Goal: Task Accomplishment & Management: Complete application form

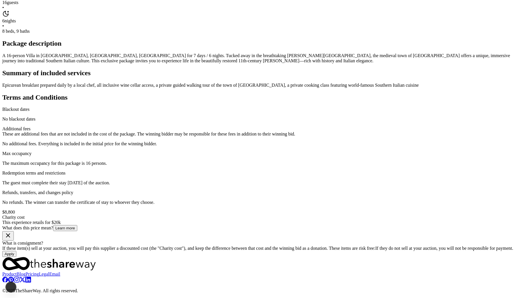
scroll to position [103, 0]
click at [16, 251] on button "Apply" at bounding box center [9, 254] width 14 height 6
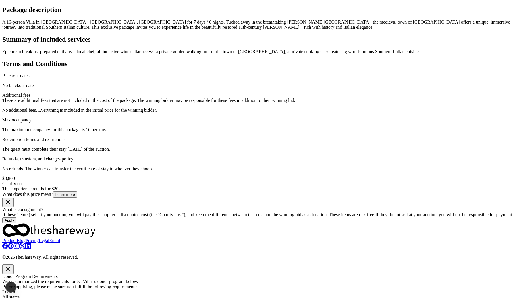
click at [11, 265] on icon "button" at bounding box center [8, 268] width 7 height 7
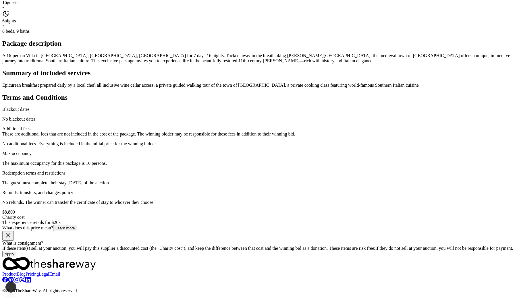
scroll to position [299, 0]
click at [16, 251] on button "Apply" at bounding box center [9, 254] width 14 height 6
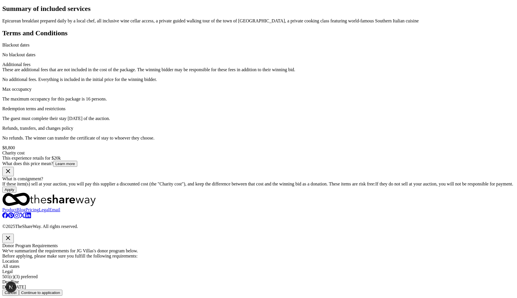
click at [63, 290] on button "Continue to application" at bounding box center [41, 293] width 44 height 6
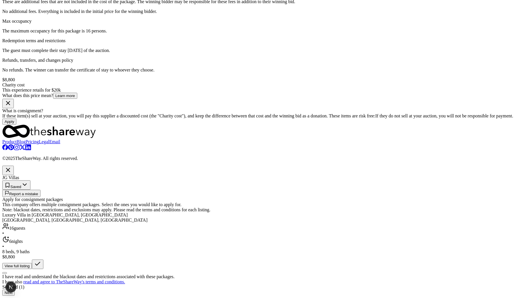
click at [195, 212] on div "Luxury Villa in Calabria, Italy Altomonte, Calabria, Italy 16 guests • 6 nights…" at bounding box center [258, 240] width 512 height 57
click at [508, 166] on div "JG Villas Saved Report a mistake Apply for consignment packages This company of…" at bounding box center [258, 231] width 512 height 130
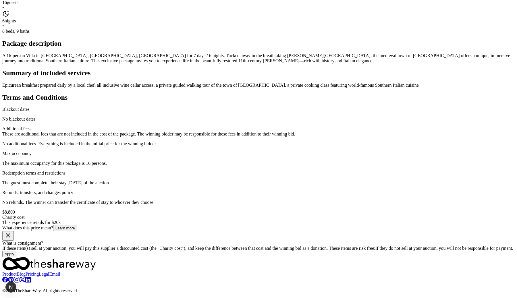
click at [16, 251] on button "Apply" at bounding box center [9, 254] width 14 height 6
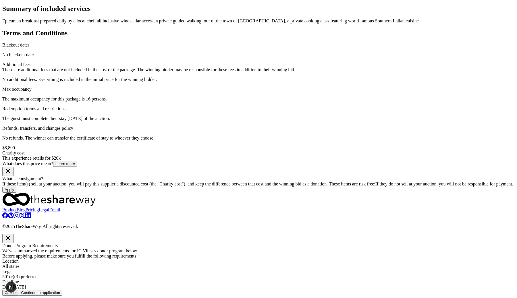
click at [63, 290] on button "Continue to application" at bounding box center [41, 293] width 44 height 6
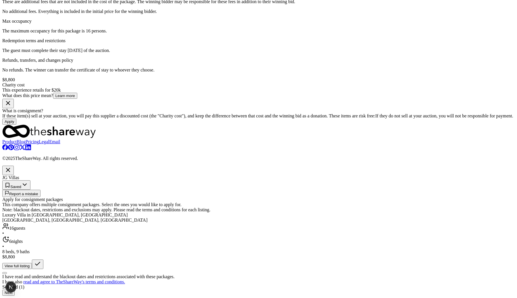
click at [7, 272] on button "button" at bounding box center [4, 273] width 5 height 2
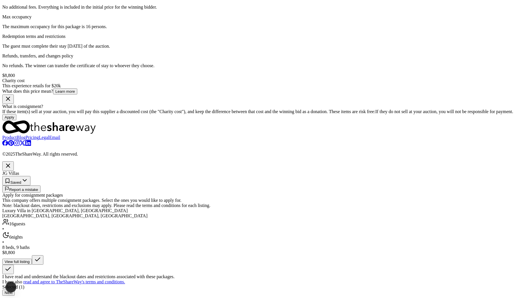
click at [15, 290] on button "Next" at bounding box center [8, 293] width 12 height 6
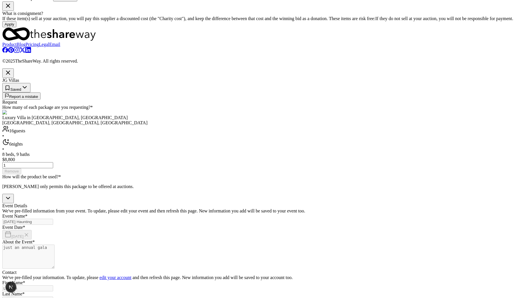
click at [128, 138] on html "Halloween Haunting Return to Dashboard Back to JG Villas 7 Altomonte, Calabria,…" at bounding box center [258, 43] width 517 height 685
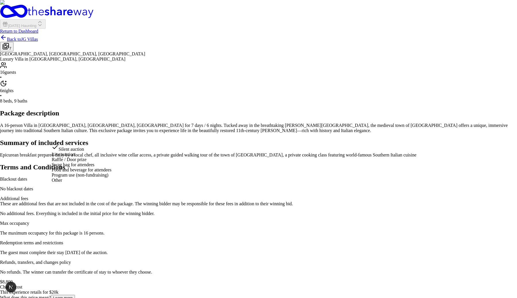
select select "liveAuction"
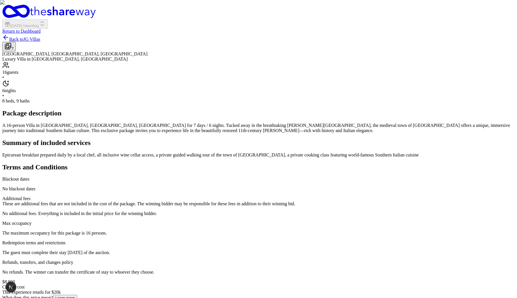
scroll to position [208, 0]
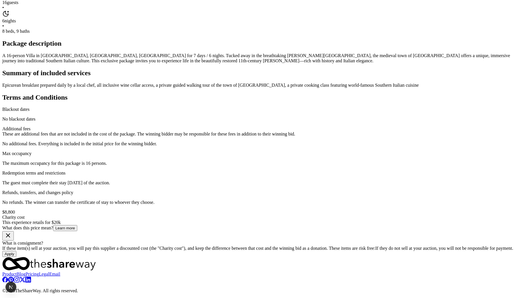
scroll to position [479, 0]
click at [16, 251] on button "Apply" at bounding box center [9, 254] width 14 height 6
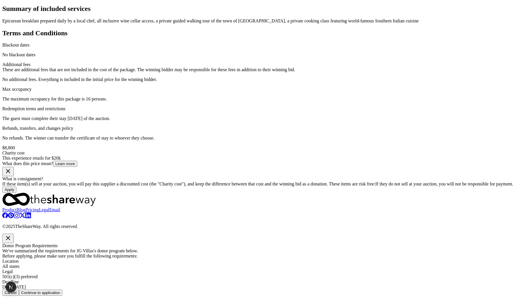
click at [63, 290] on button "Continue to application" at bounding box center [41, 293] width 44 height 6
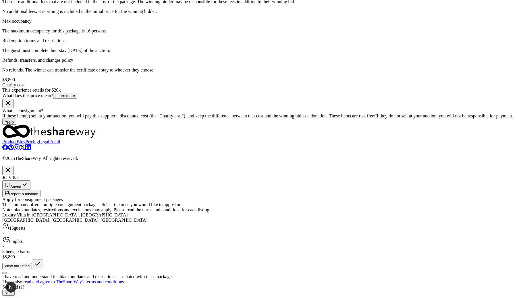
click at [14, 166] on button "button" at bounding box center [7, 170] width 11 height 9
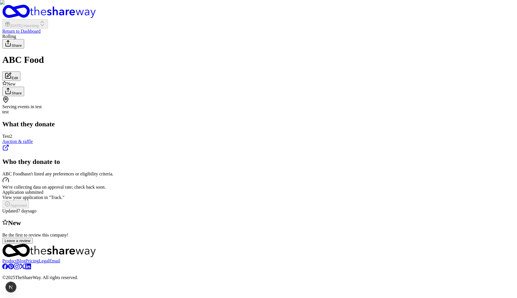
scroll to position [241, 0]
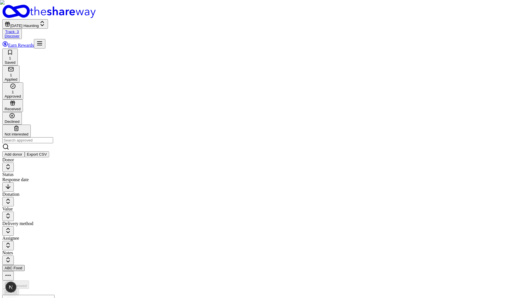
click at [17, 66] on div "1 Applied" at bounding box center [11, 73] width 13 height 15
click at [16, 49] on div "1 Saved" at bounding box center [10, 56] width 11 height 15
click at [16, 284] on button "Apply" at bounding box center [9, 287] width 14 height 6
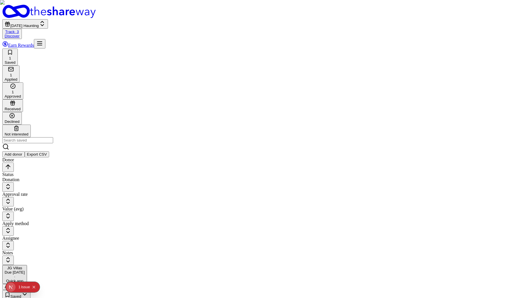
click at [48, 19] on button "[DATE] Haunting" at bounding box center [25, 23] width 46 height 9
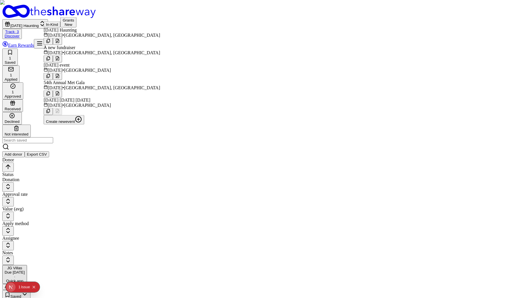
click at [211, 49] on div "1 Saved 1 Applied 1 Approved Received Declined Not interested Add donor Export …" at bounding box center [258, 103] width 512 height 109
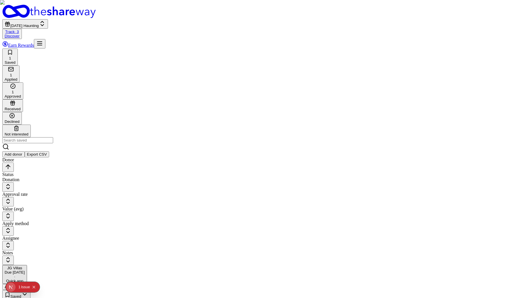
click at [20, 34] on link "Discover" at bounding box center [12, 36] width 15 height 4
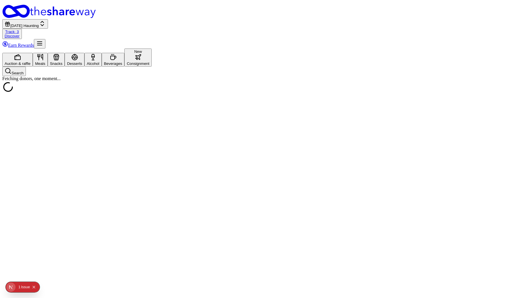
click at [30, 61] on div "Auction & raffle" at bounding box center [18, 63] width 26 height 4
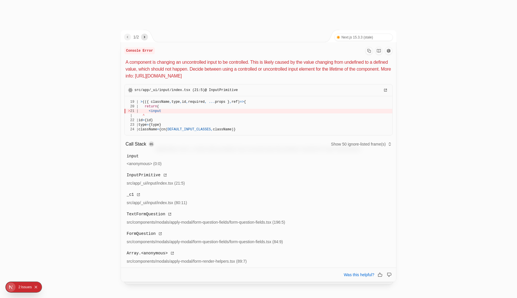
click at [52, 62] on div at bounding box center [258, 149] width 517 height 298
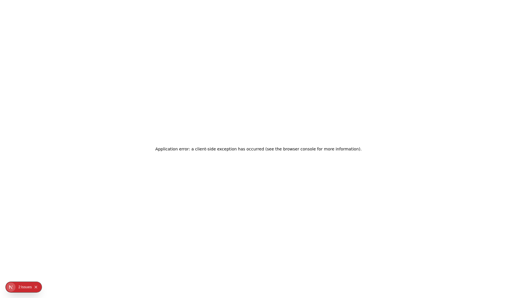
click at [17, 284] on div "1 2 Issue s" at bounding box center [28, 286] width 24 height 9
click at [11, 287] on icon "Open Next.js Dev Tools" at bounding box center [10, 287] width 3 height 4
click at [44, 239] on div "Issues 2" at bounding box center [41, 238] width 67 height 10
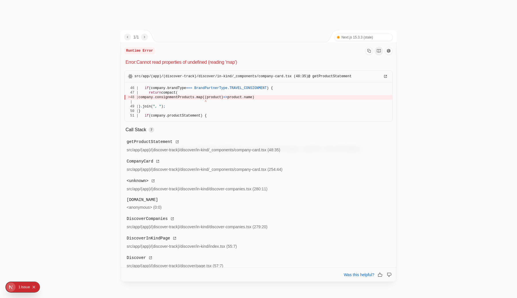
click at [302, 19] on div at bounding box center [258, 149] width 517 height 298
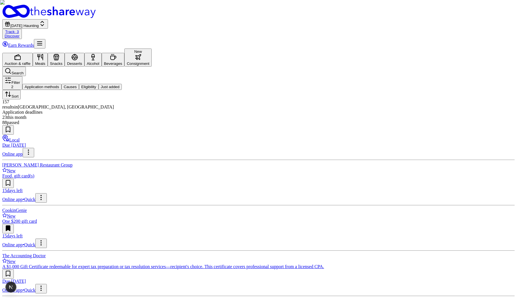
click at [14, 125] on button at bounding box center [7, 129] width 11 height 9
click at [14, 179] on button at bounding box center [7, 183] width 11 height 9
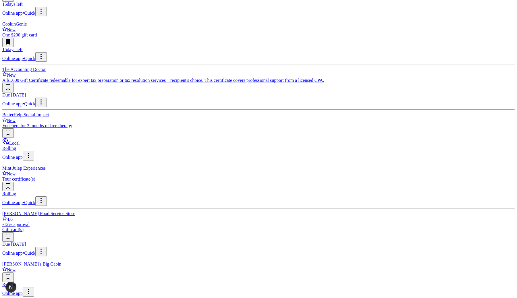
scroll to position [189, 0]
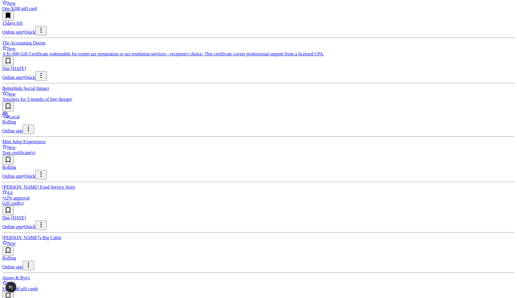
type input "minn"
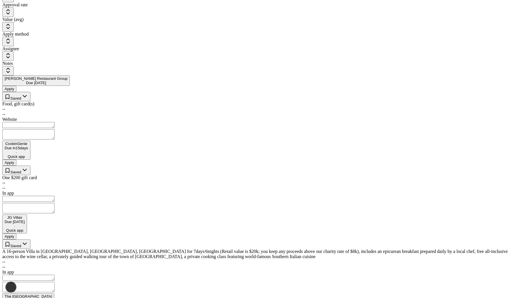
scroll to position [0, 0]
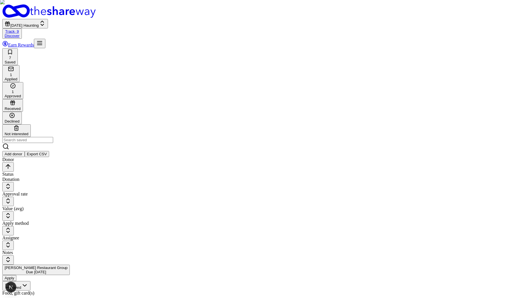
click at [16, 275] on button "Apply" at bounding box center [9, 278] width 14 height 6
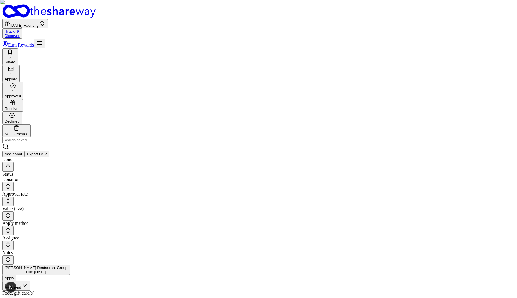
click at [122, 265] on div "Cunningham Restaurant Group Due tomorrow Apply" at bounding box center [258, 273] width 512 height 16
click at [16, 275] on button "Apply" at bounding box center [9, 278] width 14 height 6
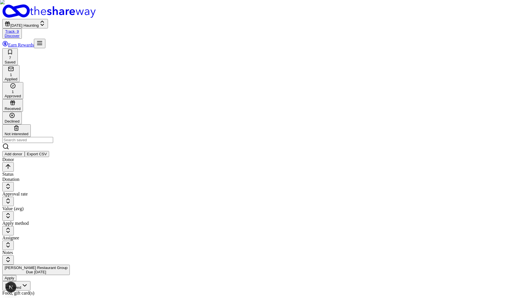
click at [16, 275] on button "Apply" at bounding box center [9, 278] width 14 height 6
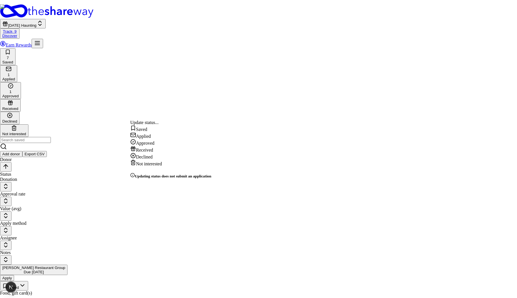
click at [140, 114] on html "Halloween Haunting Track · 9 Discover Earn Rewards 7 Saved 1 Applied 1 Approved…" at bounding box center [258, 208] width 517 height 417
click at [199, 96] on html "Halloween Haunting Track · 9 Discover Earn Rewards 7 Saved 1 Applied 1 Approved…" at bounding box center [258, 208] width 517 height 417
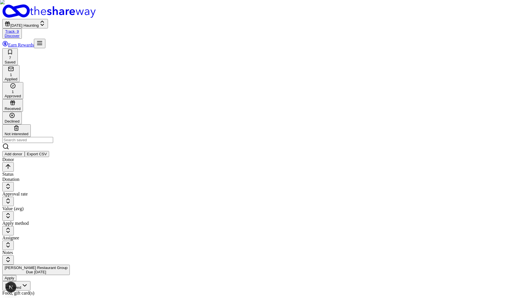
click at [17, 77] on div "Applied" at bounding box center [11, 79] width 13 height 4
click at [21, 83] on div "1 Approved" at bounding box center [13, 90] width 16 height 15
click at [17, 77] on div "Applied" at bounding box center [11, 79] width 13 height 4
click at [21, 83] on div "1 Approved" at bounding box center [13, 90] width 16 height 15
click at [17, 77] on div "Applied" at bounding box center [11, 79] width 13 height 4
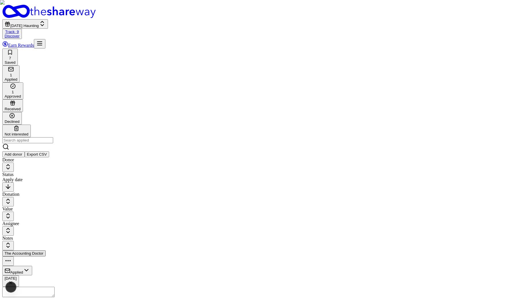
click at [16, 60] on div "Saved" at bounding box center [10, 62] width 11 height 4
click at [17, 73] on div "1" at bounding box center [11, 75] width 13 height 4
click at [21, 83] on div "1 Approved" at bounding box center [13, 90] width 16 height 15
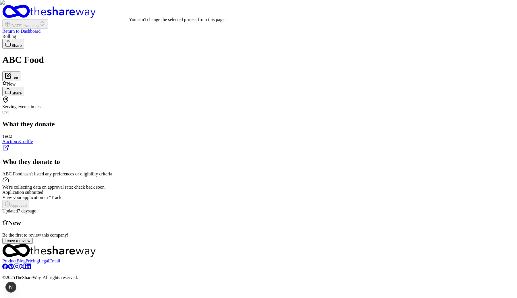
scroll to position [241, 0]
